Goal: Task Accomplishment & Management: Use online tool/utility

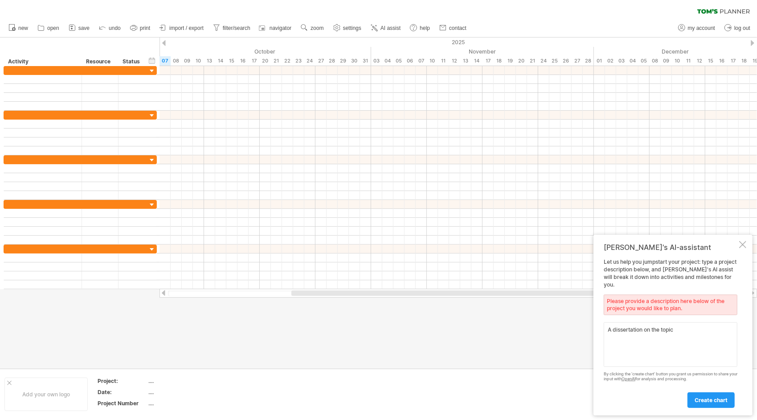
click at [677, 329] on textarea "A dissertation on the topic" at bounding box center [671, 344] width 134 height 45
click at [678, 329] on textarea "A dissertation on the topic" at bounding box center [671, 344] width 134 height 45
click at [679, 330] on textarea "A dissertation on the topic" at bounding box center [671, 344] width 134 height 45
click at [607, 331] on textarea "A dissertation on the topic mental health challenges and incorporation in Ameri…" at bounding box center [671, 344] width 134 height 45
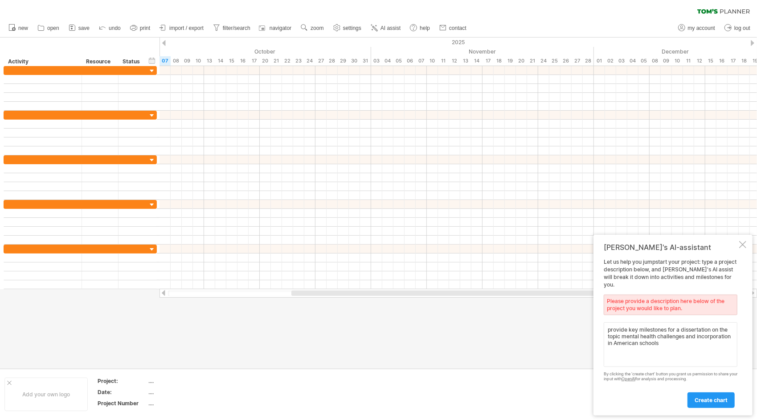
click at [675, 343] on textarea "provide key milestones for a dissertation on the topic mental health challenges…" at bounding box center [671, 344] width 134 height 45
click at [666, 346] on textarea "provide key milestones for a dissertation on the topic mental health challenges…" at bounding box center [671, 344] width 134 height 45
click at [728, 349] on textarea "provide key milestones for a dissertation on the topic mental health challenges…" at bounding box center [671, 344] width 134 height 45
click at [685, 360] on textarea "provide key milestones for a dissertation on the topic mental health challenges…" at bounding box center [671, 344] width 134 height 45
drag, startPoint x: 685, startPoint y: 357, endPoint x: 647, endPoint y: 356, distance: 37.5
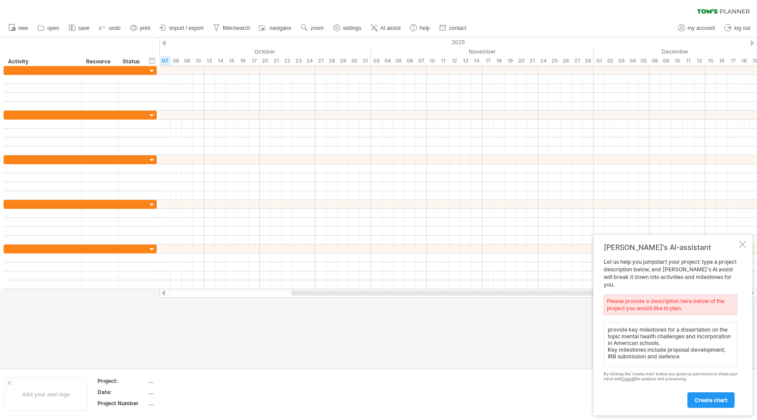
click at [647, 356] on textarea "provide key milestones for a dissertation on the topic mental health challenges…" at bounding box center [671, 344] width 134 height 45
click at [688, 357] on textarea "provide key milestones for a dissertation on the topic mental health challenges…" at bounding box center [671, 344] width 134 height 45
click at [647, 361] on textarea "provide key milestones for a dissertation on the topic mental health challenges…" at bounding box center [671, 344] width 134 height 45
click at [665, 364] on textarea "provide key milestones for a dissertation on the topic mental health challenges…" at bounding box center [671, 344] width 134 height 45
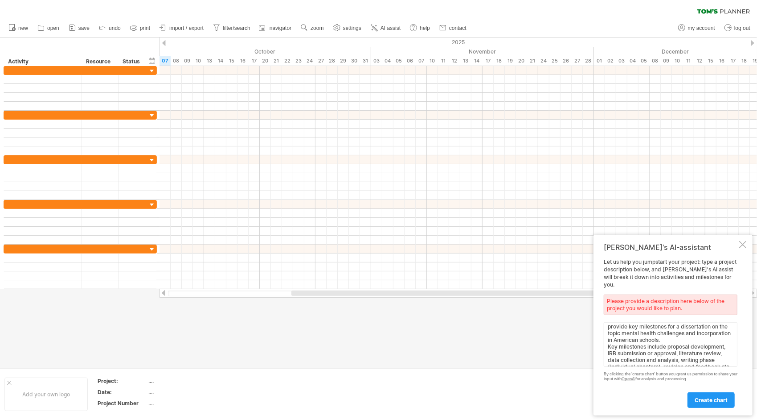
scroll to position [9, 0]
click at [637, 362] on textarea "provide key milestones for a dissertation on the topic mental health challenges…" at bounding box center [671, 344] width 134 height 45
click at [722, 362] on textarea "provide key milestones for a dissertation on the topic mental health challenges…" at bounding box center [671, 344] width 134 height 45
click at [660, 363] on textarea "provide key milestones for a dissertation on the topic mental health challenges…" at bounding box center [671, 344] width 134 height 45
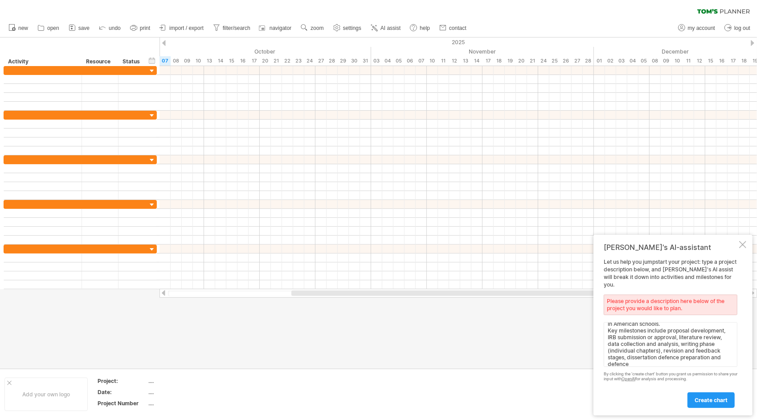
drag, startPoint x: 725, startPoint y: 362, endPoint x: 720, endPoint y: 365, distance: 6.0
click at [720, 365] on textarea "provide key milestones for a dissertation on the topic mental health challenges…" at bounding box center [671, 344] width 134 height 45
click at [654, 345] on textarea "provide key milestones for a dissertation on the topic mental health challenges…" at bounding box center [671, 344] width 134 height 45
click at [678, 360] on textarea "provide key milestones for a dissertation on the topic mental health challenges…" at bounding box center [671, 344] width 134 height 45
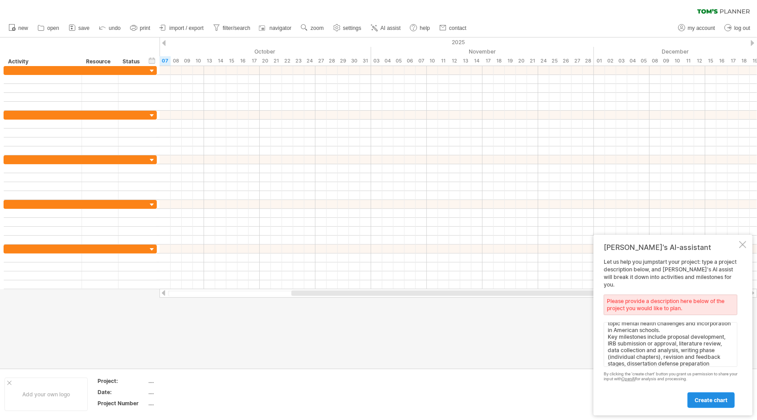
type textarea "provide key milestones for a dissertation on the topic mental health challenges…"
click at [706, 399] on span "create chart" at bounding box center [711, 399] width 33 height 7
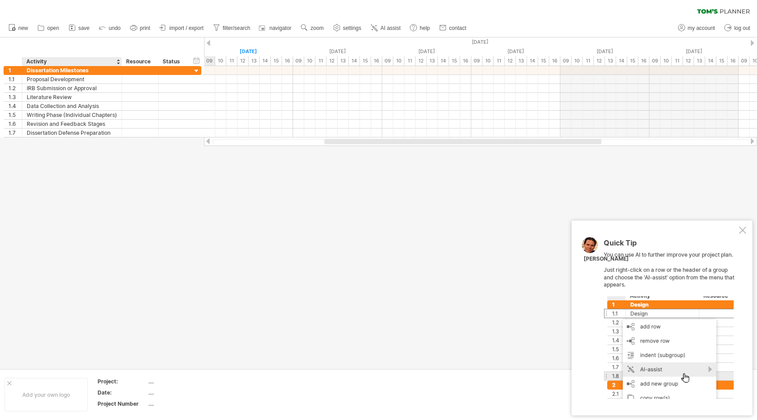
click at [312, 263] on div at bounding box center [378, 202] width 757 height 331
drag, startPoint x: 366, startPoint y: 143, endPoint x: 530, endPoint y: 141, distance: 164.1
click at [530, 141] on div at bounding box center [610, 141] width 277 height 5
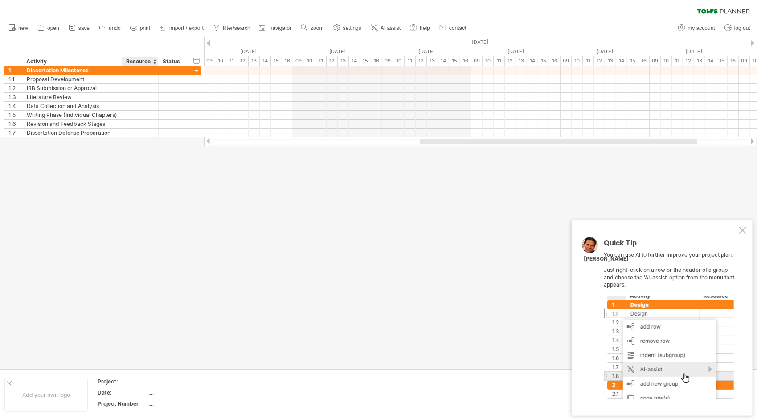
click at [153, 385] on td "...." at bounding box center [186, 382] width 76 height 10
type input "*"
click at [152, 383] on input "text" at bounding box center [183, 381] width 71 height 8
type input "**********"
click at [152, 391] on div "...." at bounding box center [185, 392] width 75 height 8
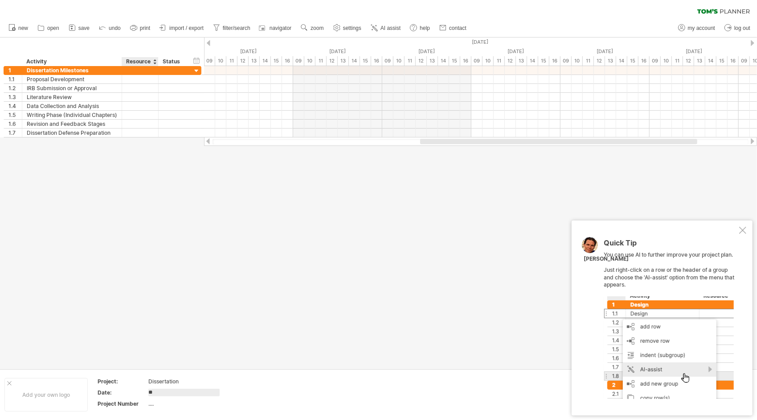
type input "*"
type input "**********"
click at [150, 401] on div "...." at bounding box center [185, 403] width 75 height 8
type input "**"
click at [280, 313] on div at bounding box center [378, 202] width 757 height 331
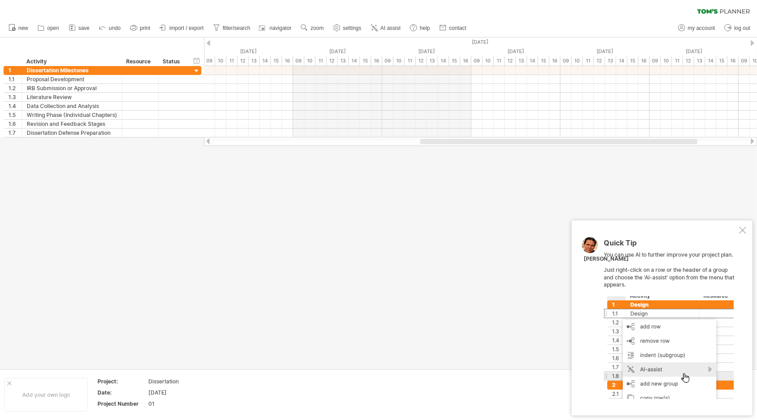
click at [436, 319] on div at bounding box center [378, 202] width 757 height 331
click at [743, 231] on div at bounding box center [743, 229] width 7 height 7
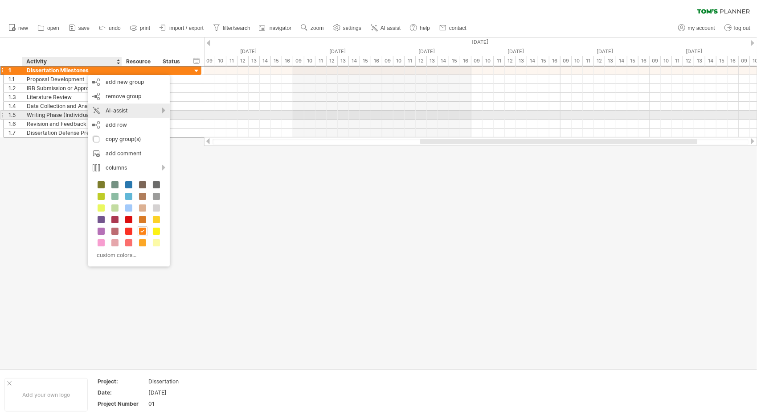
click at [138, 114] on div "AI-assist" at bounding box center [129, 110] width 82 height 14
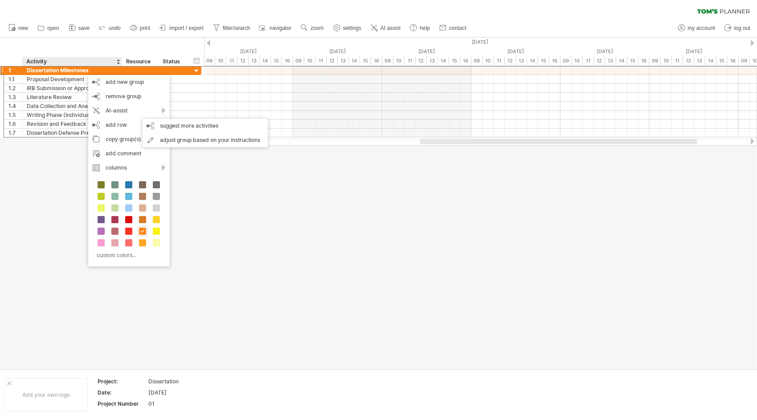
click at [266, 193] on div at bounding box center [378, 202] width 757 height 331
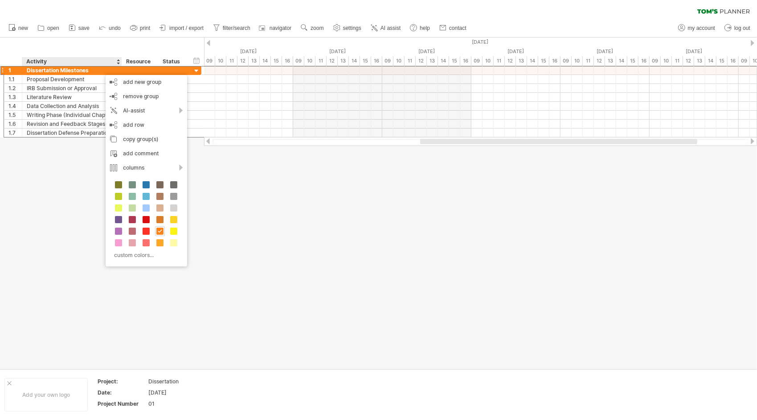
click at [302, 208] on div at bounding box center [378, 202] width 757 height 331
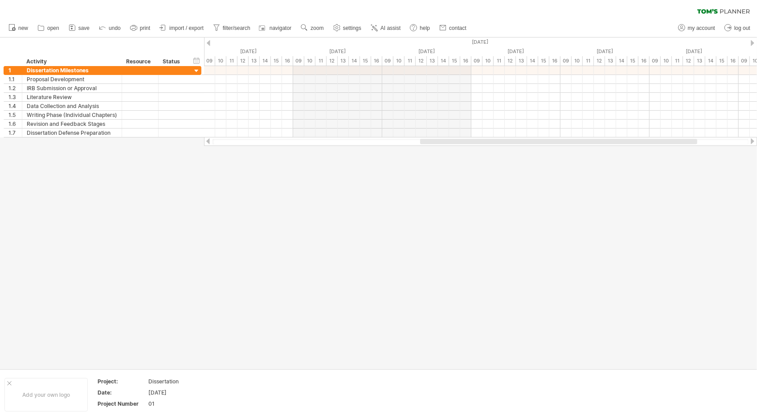
click at [301, 207] on div at bounding box center [378, 202] width 757 height 331
click at [374, 224] on div at bounding box center [378, 202] width 757 height 331
click at [384, 240] on div at bounding box center [378, 202] width 757 height 331
click at [71, 27] on icon at bounding box center [72, 27] width 9 height 9
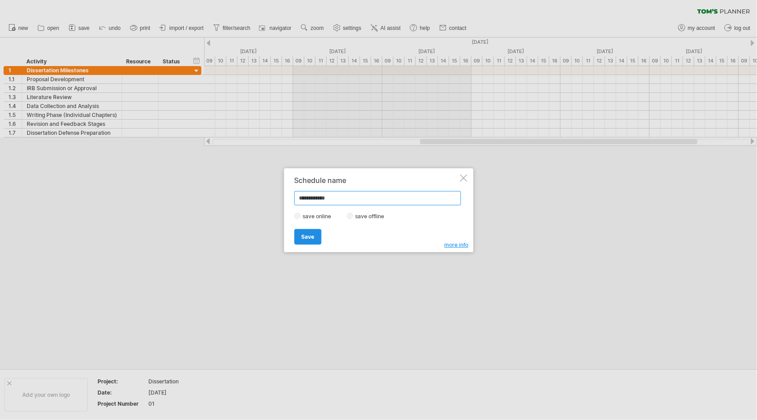
type input "**********"
click at [311, 238] on span "Save" at bounding box center [307, 236] width 13 height 7
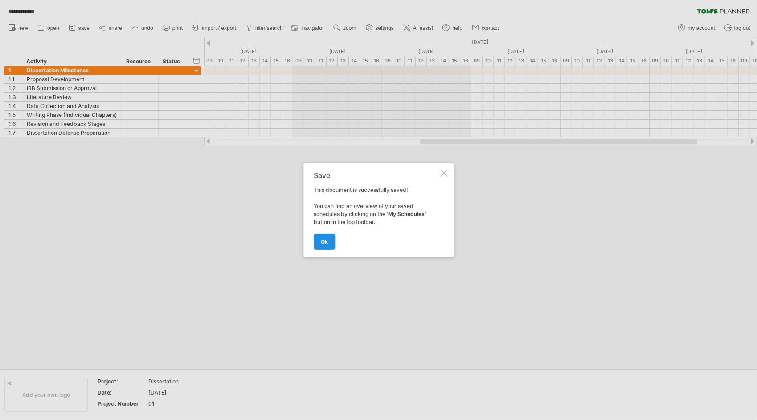
click at [329, 242] on link "ok" at bounding box center [324, 242] width 21 height 16
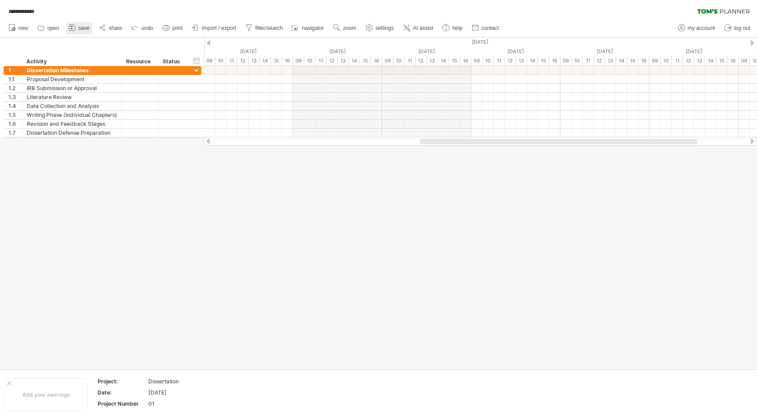
click at [75, 27] on icon at bounding box center [72, 28] width 6 height 6
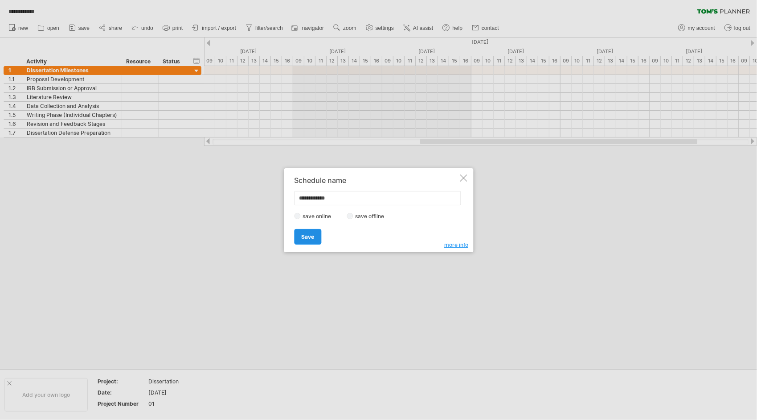
click at [312, 237] on span "Save" at bounding box center [307, 236] width 13 height 7
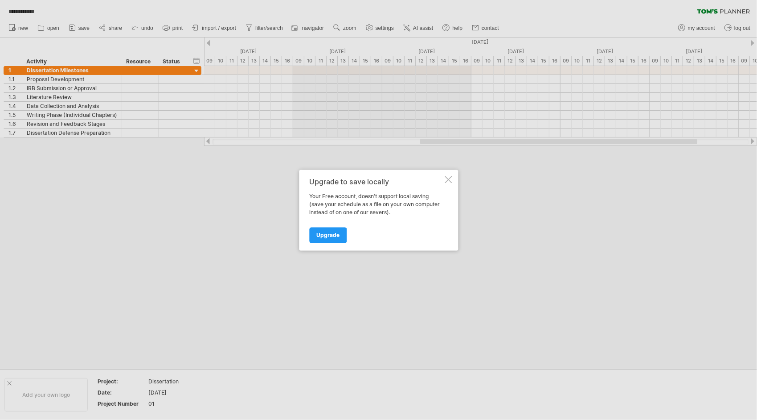
click at [447, 178] on div at bounding box center [448, 179] width 7 height 7
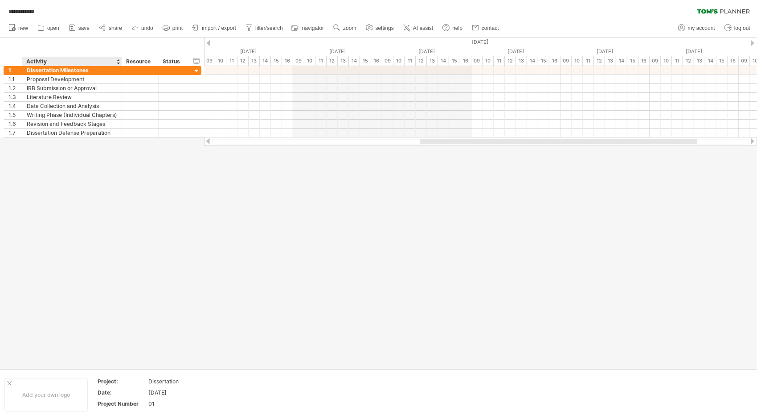
drag, startPoint x: 115, startPoint y: 160, endPoint x: 41, endPoint y: 55, distance: 128.4
click at [41, 55] on div "**********" at bounding box center [378, 210] width 757 height 420
click at [24, 50] on div "hide start/end/duration show start/end/duration ******** Activity ******** Reso…" at bounding box center [102, 51] width 204 height 29
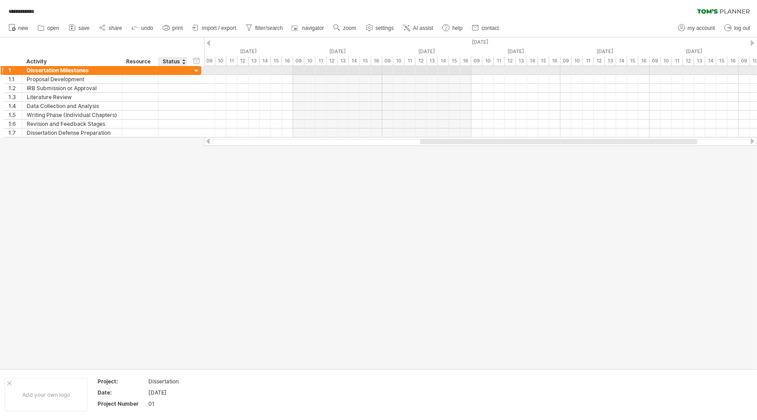
click at [197, 71] on div at bounding box center [197, 71] width 8 height 8
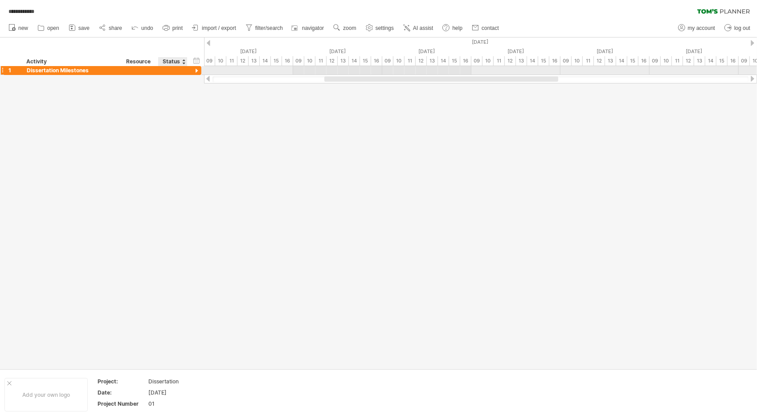
click at [197, 71] on div at bounding box center [197, 71] width 8 height 8
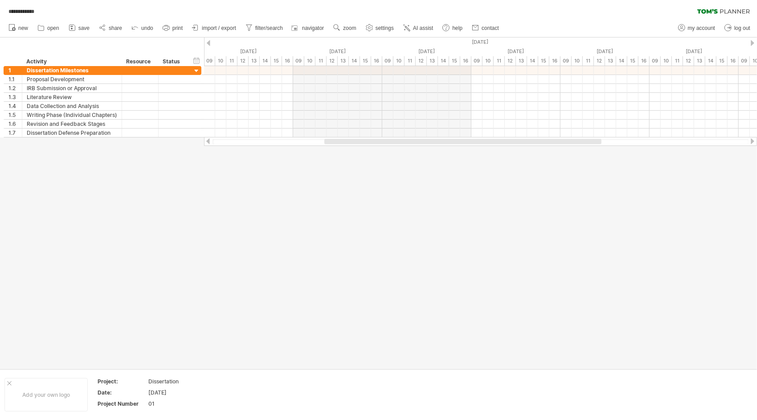
click at [206, 214] on div at bounding box center [378, 202] width 757 height 331
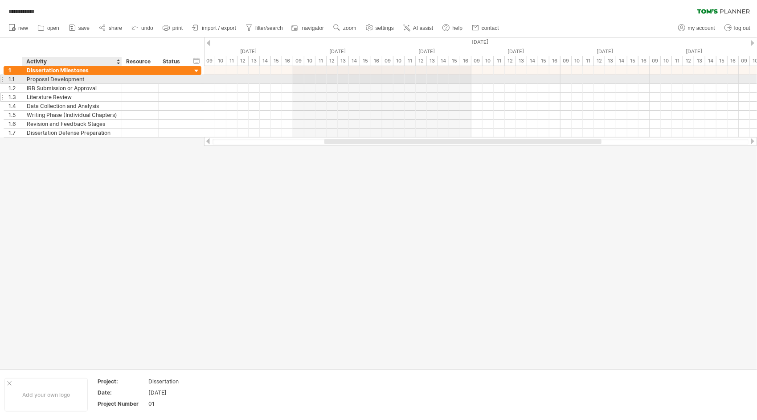
drag, startPoint x: 25, startPoint y: 41, endPoint x: 95, endPoint y: 93, distance: 86.6
click at [95, 93] on div "**********" at bounding box center [378, 210] width 757 height 420
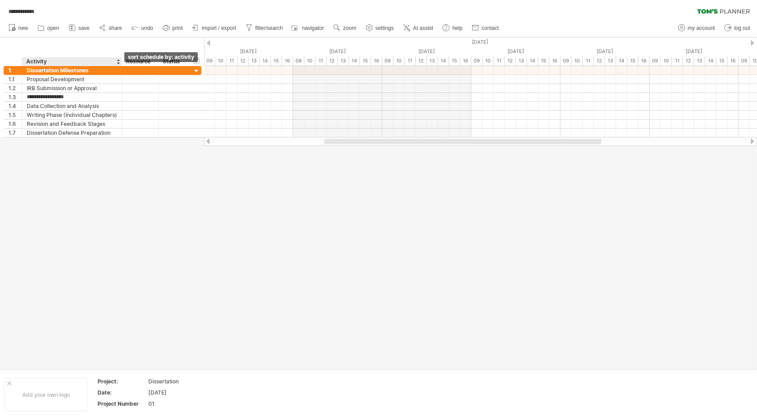
click at [118, 64] on div at bounding box center [118, 61] width 4 height 9
click at [117, 60] on div at bounding box center [118, 61] width 4 height 9
click at [118, 202] on div at bounding box center [378, 202] width 757 height 331
click at [370, 29] on circle at bounding box center [369, 28] width 2 height 2
select select "*"
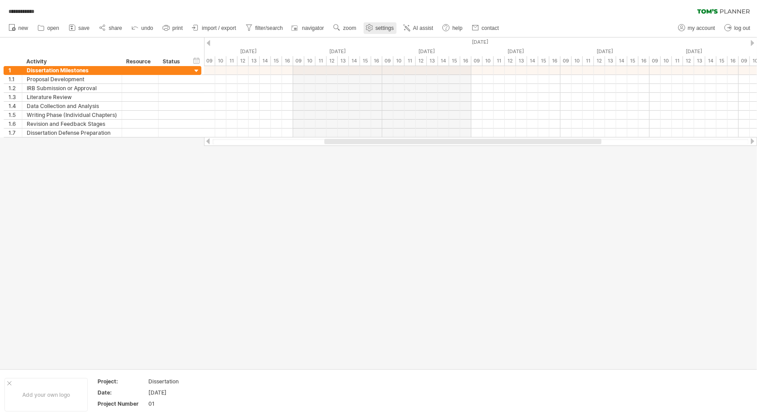
select select "**"
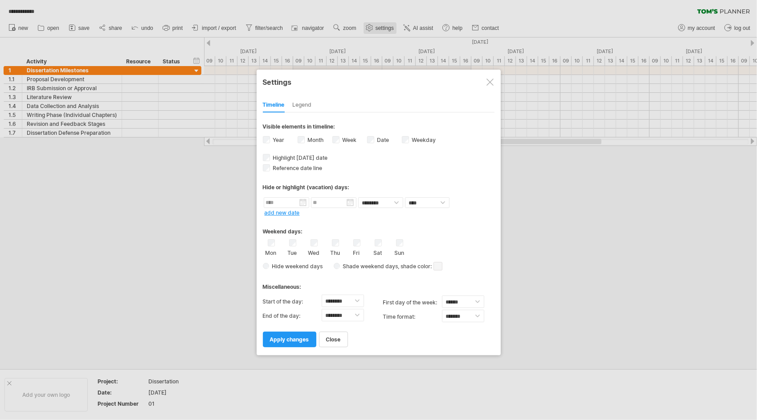
click at [371, 29] on div at bounding box center [378, 210] width 757 height 420
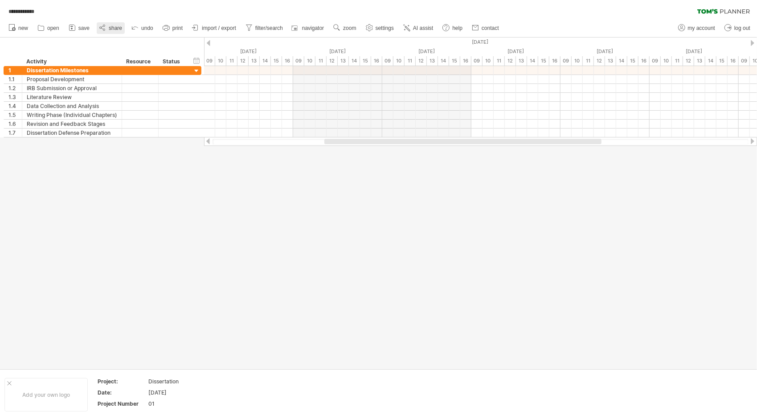
click at [112, 28] on span "share" at bounding box center [115, 28] width 13 height 6
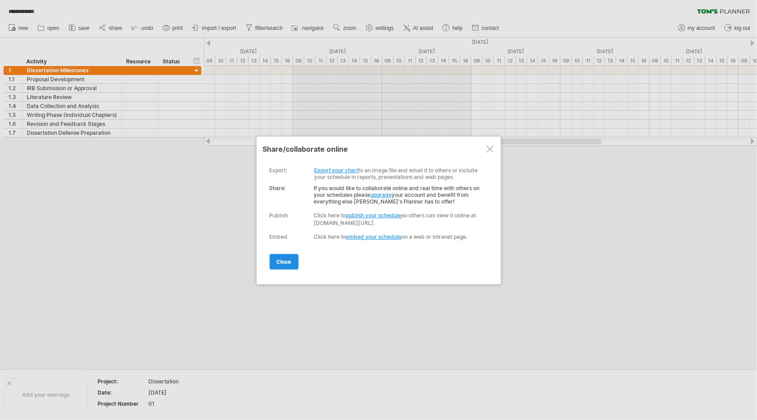
click at [289, 260] on span "close" at bounding box center [284, 261] width 15 height 7
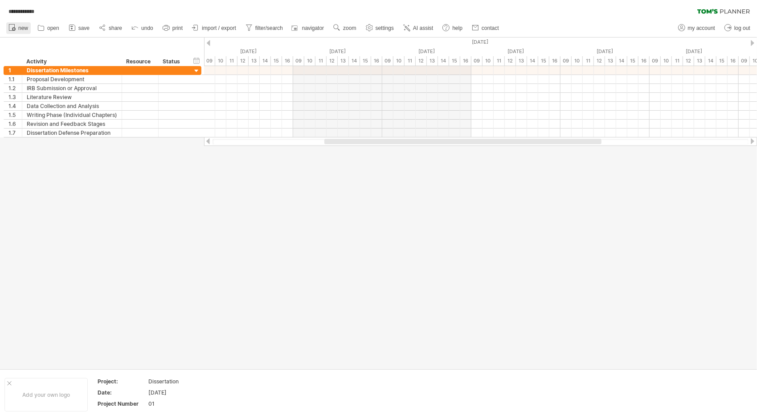
click at [20, 26] on span "new" at bounding box center [23, 28] width 10 height 6
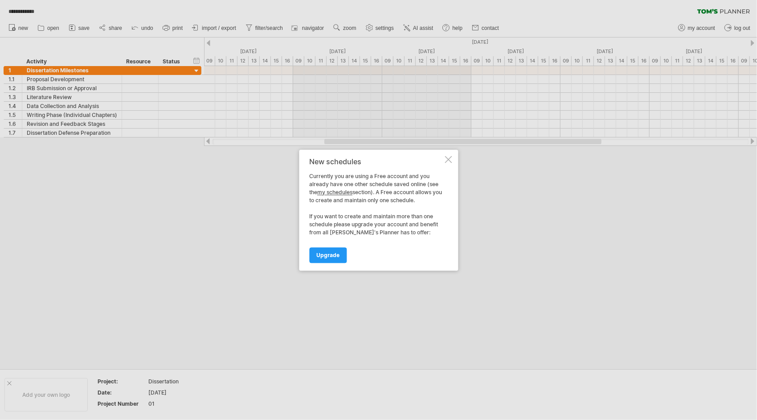
click at [448, 157] on div at bounding box center [448, 159] width 7 height 7
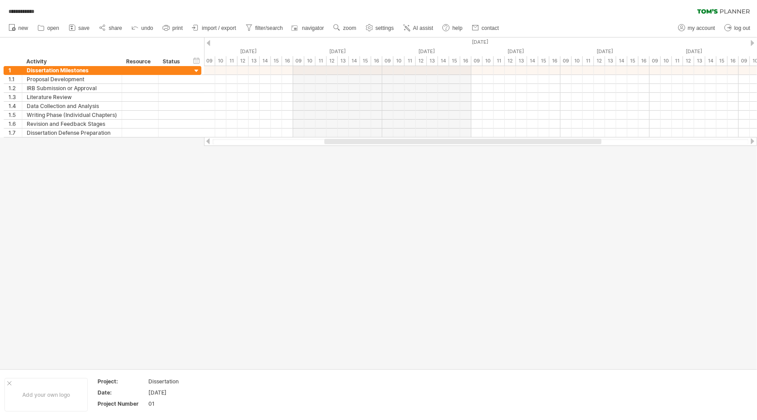
drag, startPoint x: 619, startPoint y: 0, endPoint x: 654, endPoint y: 211, distance: 214.3
click at [654, 211] on div at bounding box center [378, 202] width 757 height 331
click at [178, 29] on span "print" at bounding box center [178, 28] width 10 height 6
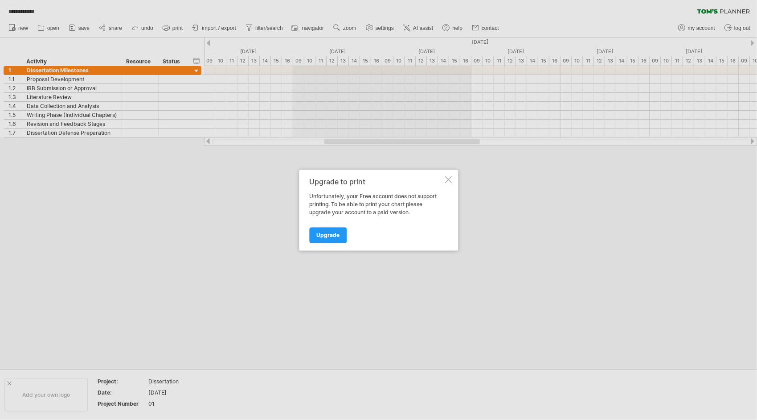
click at [447, 181] on div at bounding box center [448, 179] width 7 height 7
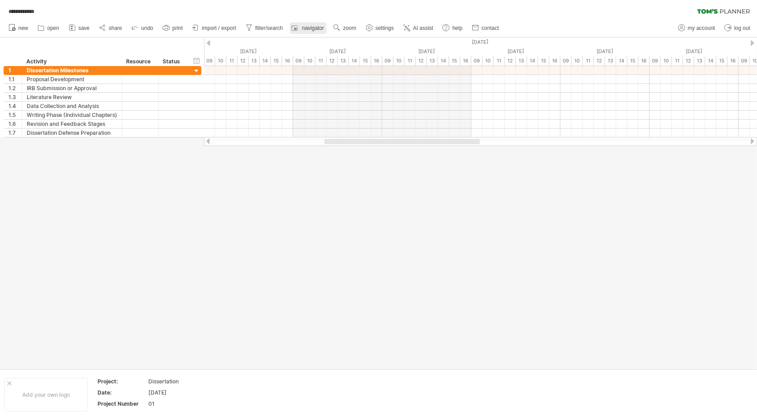
click at [308, 27] on span "navigator" at bounding box center [313, 28] width 22 height 6
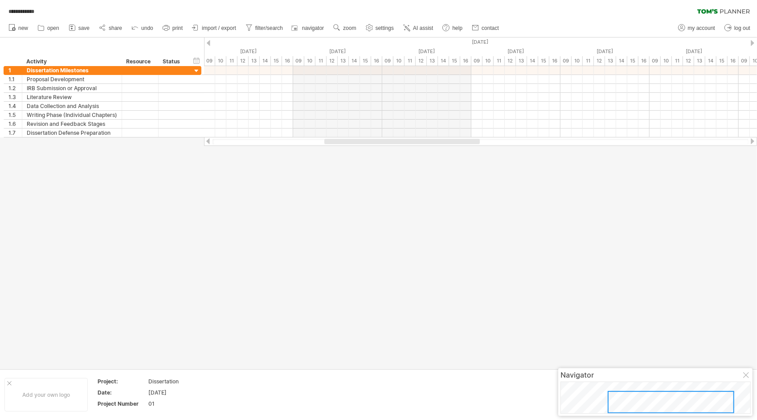
click at [746, 374] on div at bounding box center [747, 375] width 7 height 7
